Goal: Task Accomplishment & Management: Use online tool/utility

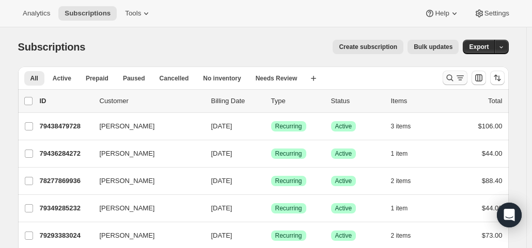
click at [453, 76] on icon "Search and filter results" at bounding box center [450, 78] width 10 height 10
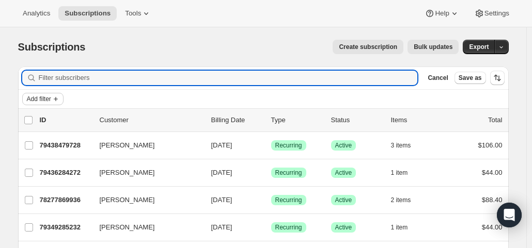
click at [55, 98] on icon "Add filter" at bounding box center [56, 99] width 8 height 8
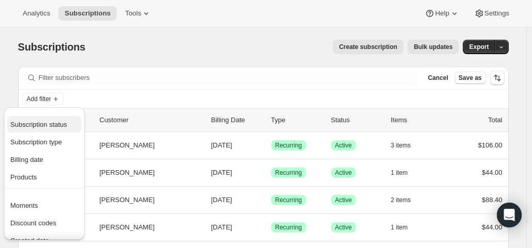
click at [49, 122] on span "Subscription status" at bounding box center [38, 125] width 57 height 8
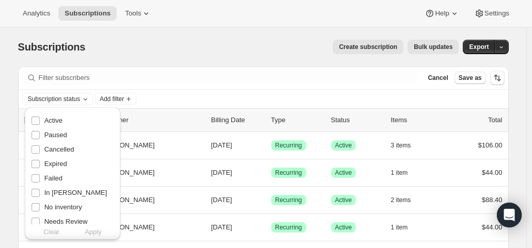
click at [49, 122] on span "Active" at bounding box center [53, 121] width 18 height 8
click at [40, 122] on input "Active" at bounding box center [36, 121] width 8 height 8
checkbox input "true"
click at [98, 232] on span "Apply" at bounding box center [93, 232] width 17 height 10
click at [125, 100] on span "Add filter" at bounding box center [114, 99] width 24 height 8
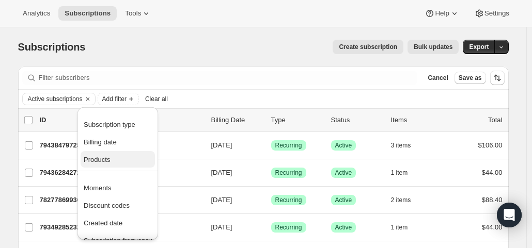
click at [104, 156] on span "Products" at bounding box center [97, 160] width 26 height 8
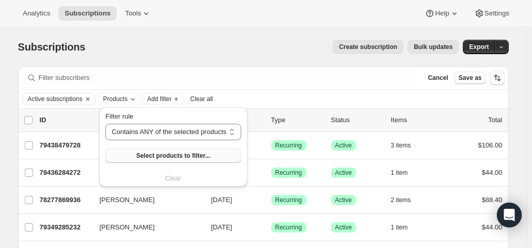
click at [136, 159] on button "Select products to filter..." at bounding box center [172, 156] width 135 height 14
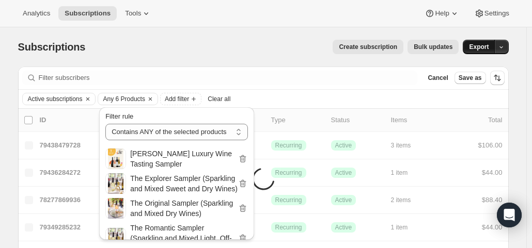
click at [483, 45] on span "Export" at bounding box center [479, 47] width 20 height 8
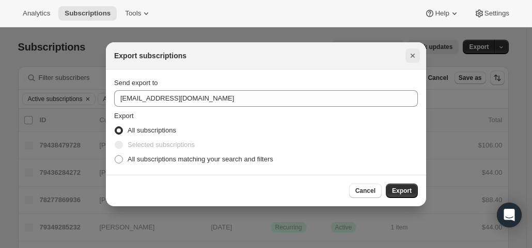
click at [414, 55] on icon "Close" at bounding box center [413, 56] width 10 height 10
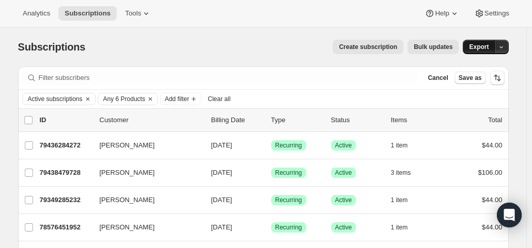
click at [489, 48] on span "Export" at bounding box center [479, 47] width 20 height 8
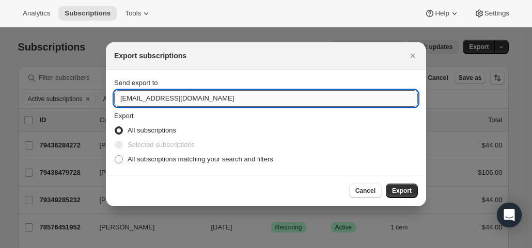
drag, startPoint x: 137, startPoint y: 99, endPoint x: 117, endPoint y: 101, distance: 20.8
click at [117, 101] on input "[EMAIL_ADDRESS][DOMAIN_NAME]" at bounding box center [266, 98] width 304 height 17
type input "[EMAIL_ADDRESS][DOMAIN_NAME]"
click at [153, 161] on span "All subscriptions matching your search and filters" at bounding box center [201, 160] width 146 height 8
click at [115, 156] on input "All subscriptions matching your search and filters" at bounding box center [115, 156] width 1 height 1
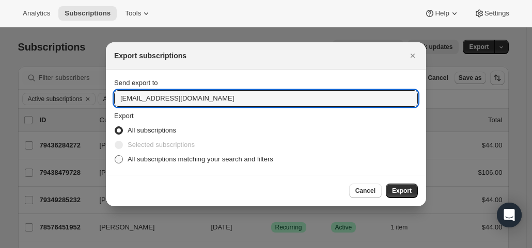
radio input "true"
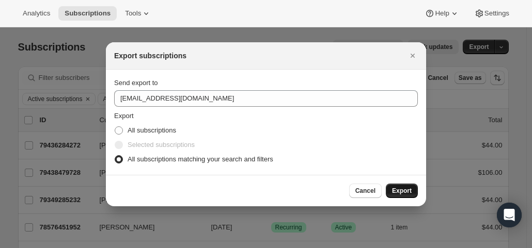
click at [400, 188] on span "Export" at bounding box center [402, 191] width 20 height 8
